Goal: Navigation & Orientation: Find specific page/section

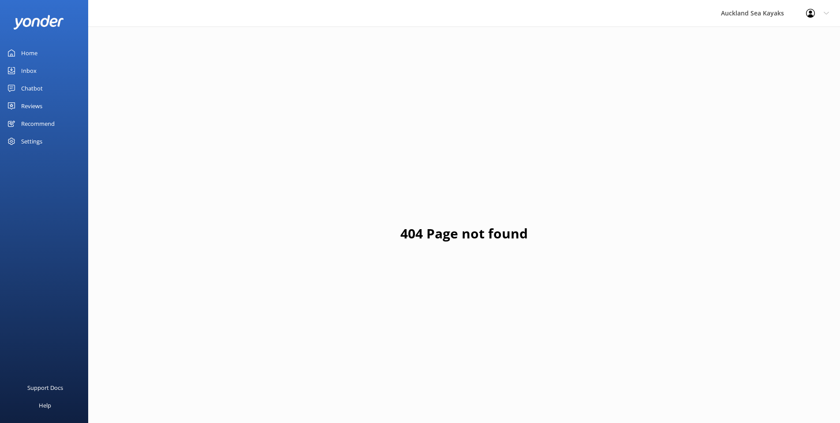
click at [40, 105] on div "Reviews" at bounding box center [31, 106] width 21 height 18
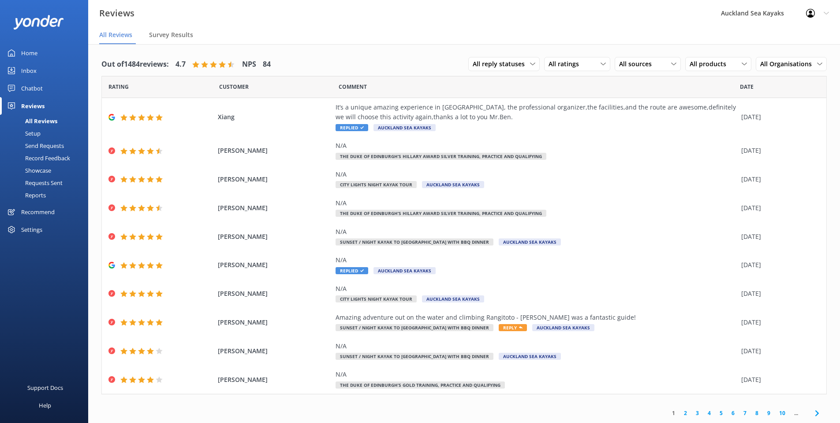
click at [35, 52] on div "Home" at bounding box center [29, 53] width 16 height 18
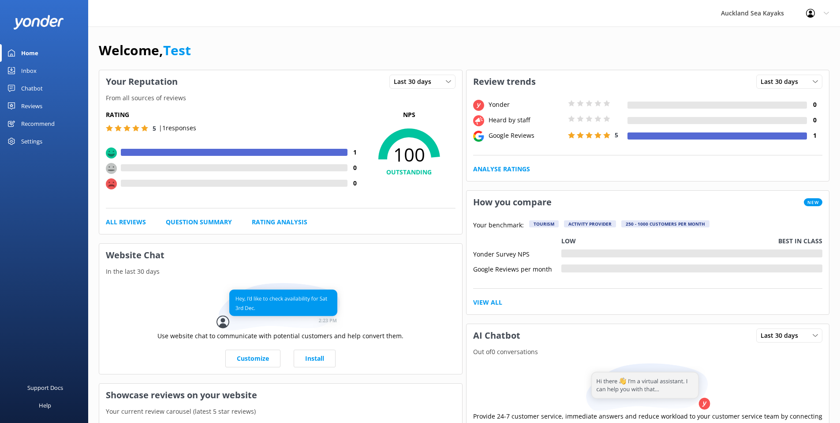
click at [33, 106] on div "Reviews" at bounding box center [31, 106] width 21 height 18
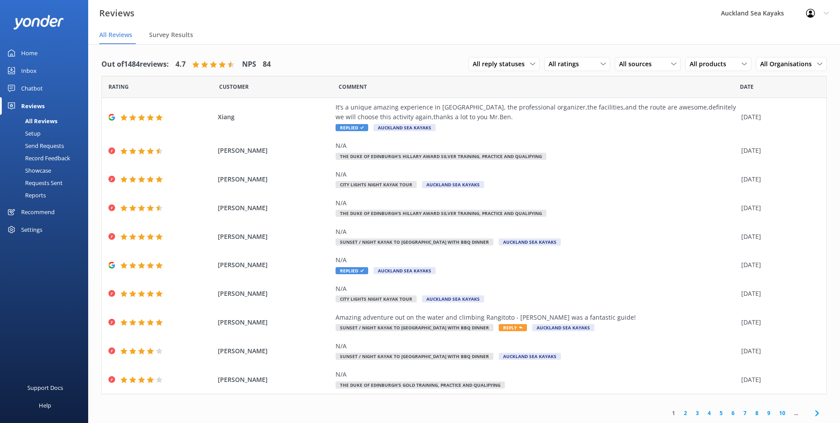
click at [46, 168] on div "Showcase" at bounding box center [28, 170] width 46 height 12
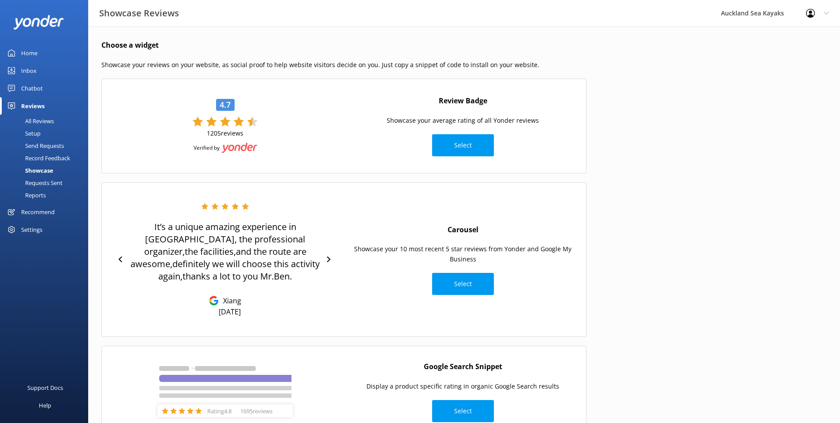
click at [32, 50] on div "Home" at bounding box center [29, 53] width 16 height 18
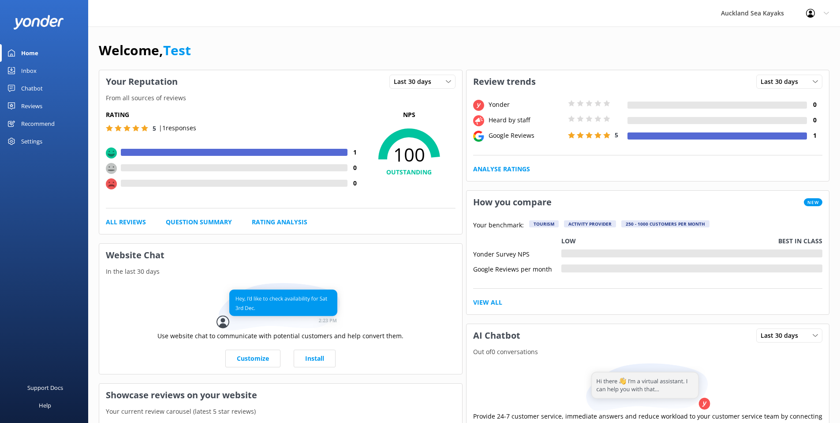
click at [30, 51] on div "Home" at bounding box center [29, 53] width 17 height 18
